Goal: Check status: Check status

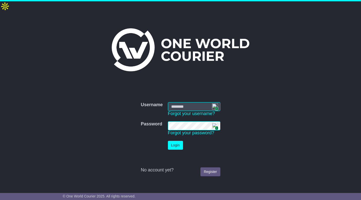
click at [216, 106] on span "1" at bounding box center [216, 108] width 3 height 4
type input "**********"
click at [177, 140] on button "Login" at bounding box center [175, 144] width 15 height 9
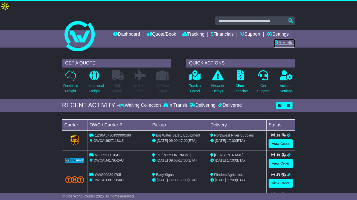
click at [285, 39] on link "Reseller" at bounding box center [284, 43] width 21 height 9
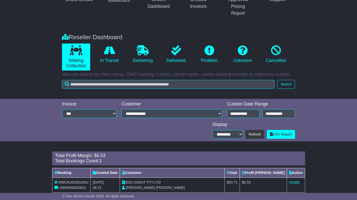
scroll to position [86, 0]
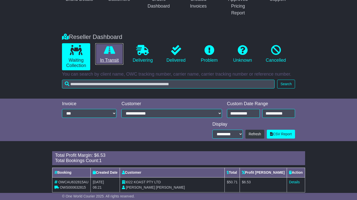
click at [107, 45] on icon at bounding box center [109, 50] width 11 height 10
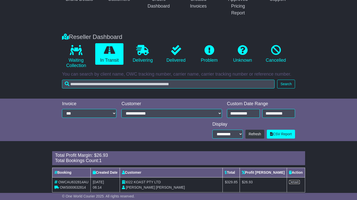
click at [298, 180] on link "Details" at bounding box center [294, 182] width 11 height 4
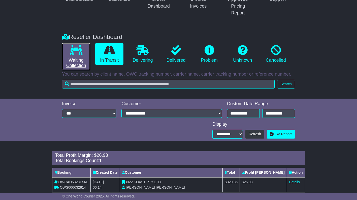
click at [74, 49] on link "Waiting Collection" at bounding box center [76, 56] width 28 height 27
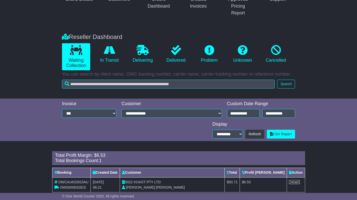
click at [294, 180] on link "Details" at bounding box center [294, 182] width 11 height 4
click at [292, 180] on link "Details" at bounding box center [294, 182] width 11 height 4
click at [338, 69] on div "Reseller Dashboard Waiting Collection In Transit Delivering Delivered Problem U…" at bounding box center [178, 63] width 357 height 70
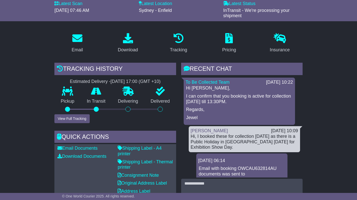
scroll to position [101, 0]
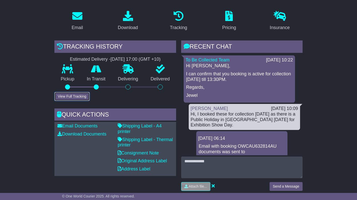
click at [78, 92] on button "View Full Tracking" at bounding box center [71, 96] width 35 height 9
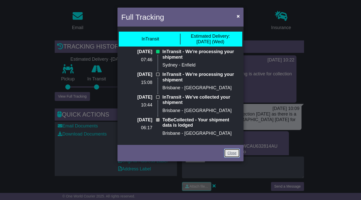
click at [228, 151] on link "Close" at bounding box center [232, 152] width 16 height 9
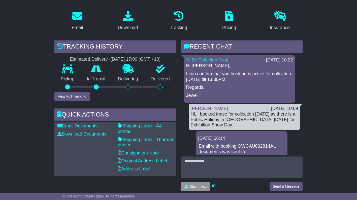
click at [159, 97] on div "Tracking history Estimated Delivery - 13 Aug 2025 - 17:00 (GMT +10) Pickup In T…" at bounding box center [115, 117] width 127 height 154
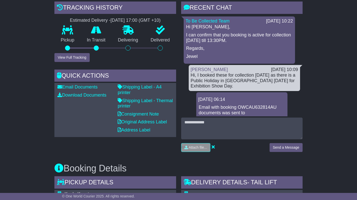
scroll to position [126, 0]
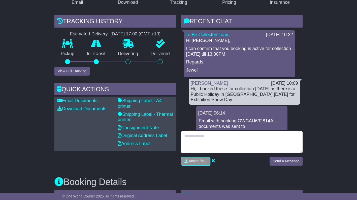
click at [189, 131] on textarea at bounding box center [242, 142] width 122 height 22
type textarea "**********"
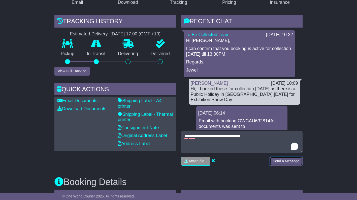
click at [287, 156] on button "Send a Message" at bounding box center [286, 160] width 33 height 9
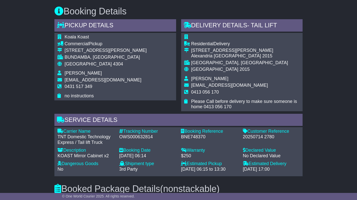
scroll to position [303, 0]
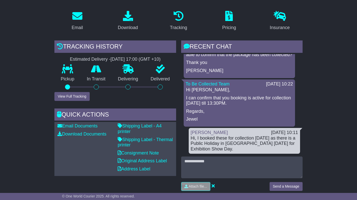
scroll to position [126, 0]
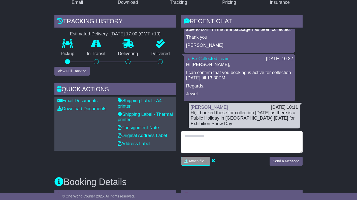
click at [203, 131] on textarea at bounding box center [242, 142] width 122 height 22
type textarea "**********"
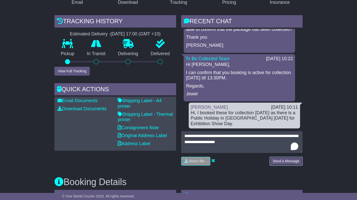
click at [287, 156] on button "Send a Message" at bounding box center [286, 160] width 33 height 9
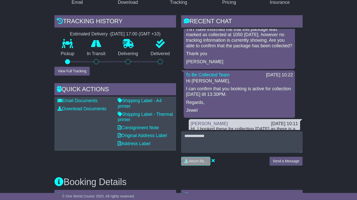
scroll to position [41, 0]
click at [84, 67] on button "View Full Tracking" at bounding box center [71, 71] width 35 height 9
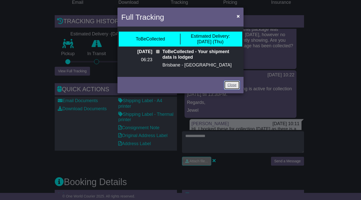
click at [236, 86] on link "Close" at bounding box center [232, 84] width 16 height 9
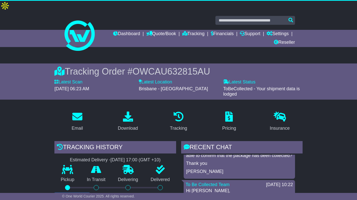
scroll to position [0, 0]
